Goal: Task Accomplishment & Management: Understand process/instructions

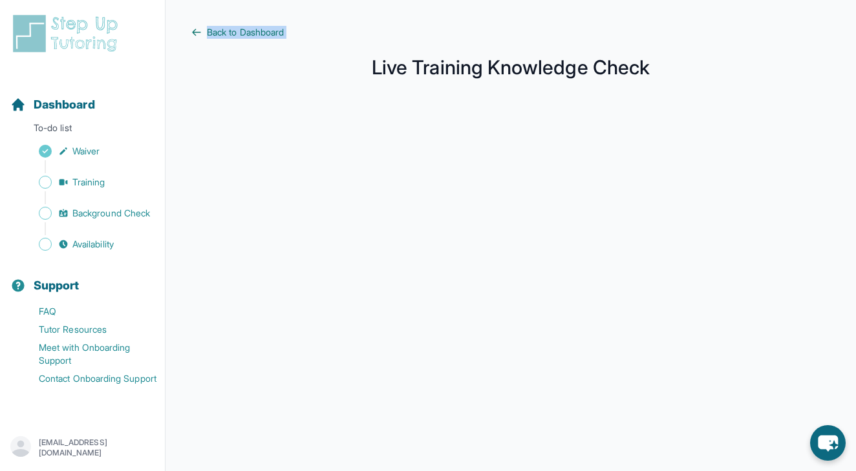
click at [254, 32] on span "Back to Dashboard" at bounding box center [245, 32] width 77 height 13
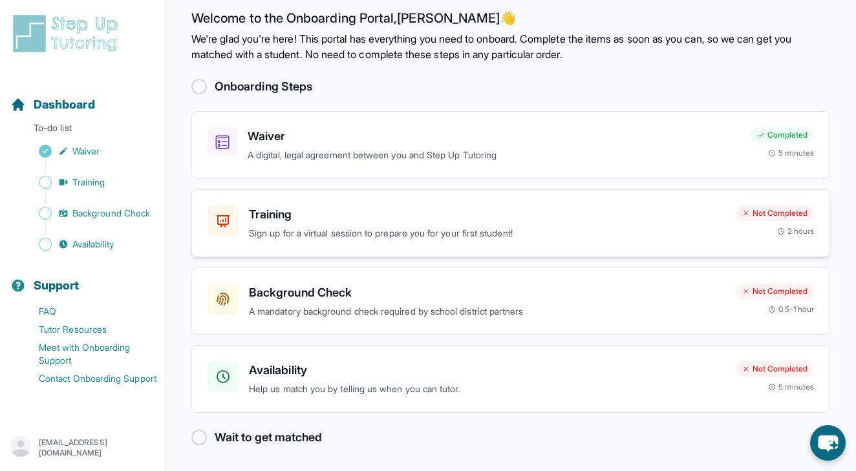
scroll to position [15, 0]
click at [501, 301] on h3 "Background Check" at bounding box center [487, 294] width 477 height 18
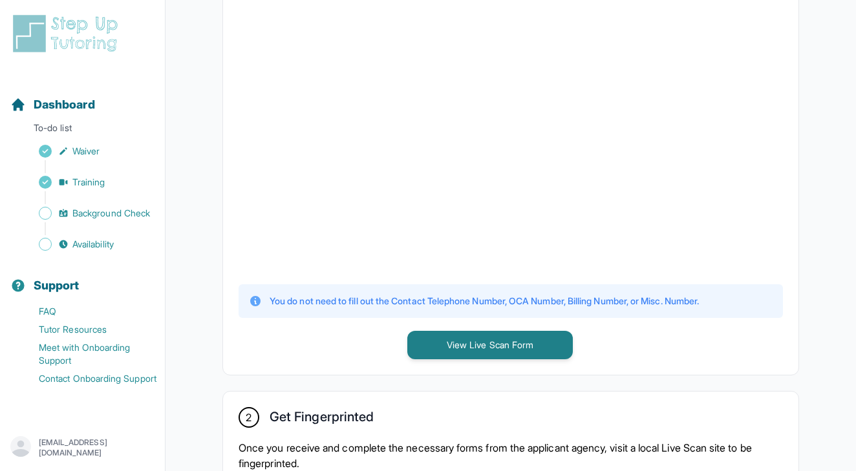
scroll to position [351, 0]
